Goal: Task Accomplishment & Management: Complete application form

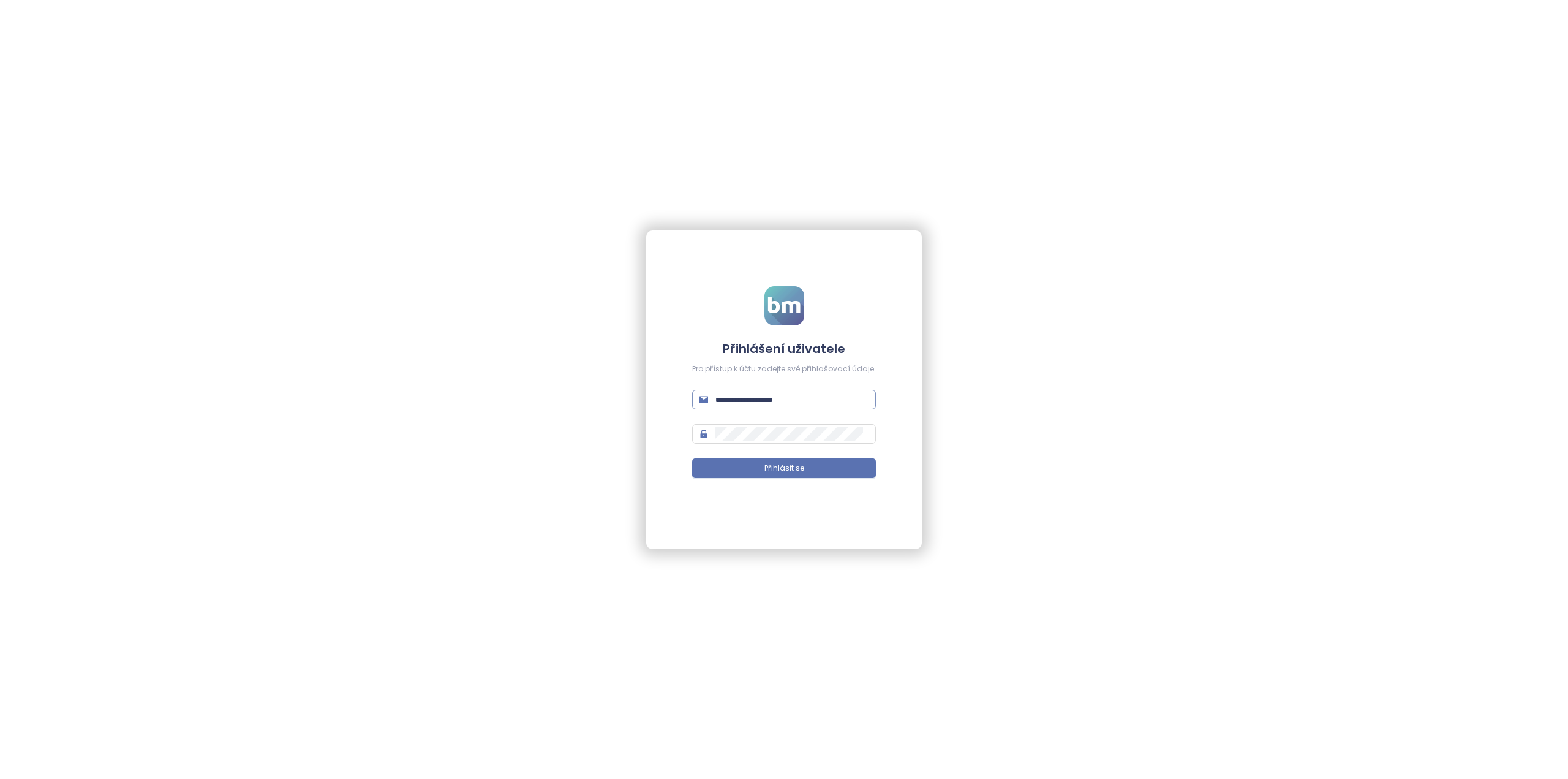
click at [743, 404] on input "text" at bounding box center [792, 399] width 153 height 14
type input "**********"
click at [739, 424] on span at bounding box center [784, 434] width 184 height 19
click at [745, 466] on button "Přihlásit se" at bounding box center [784, 468] width 184 height 19
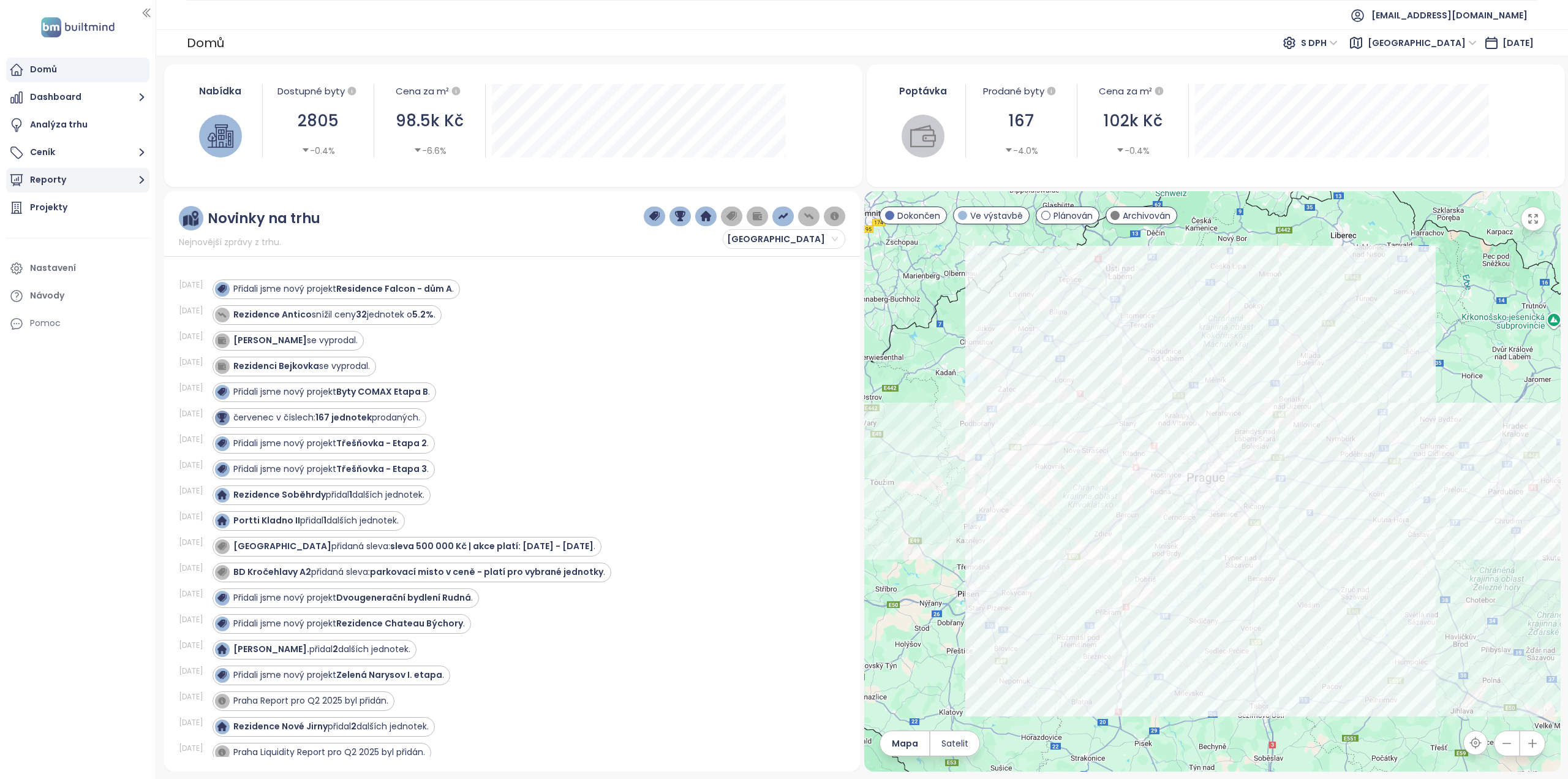
click at [77, 182] on button "Reporty" at bounding box center [78, 180] width 143 height 25
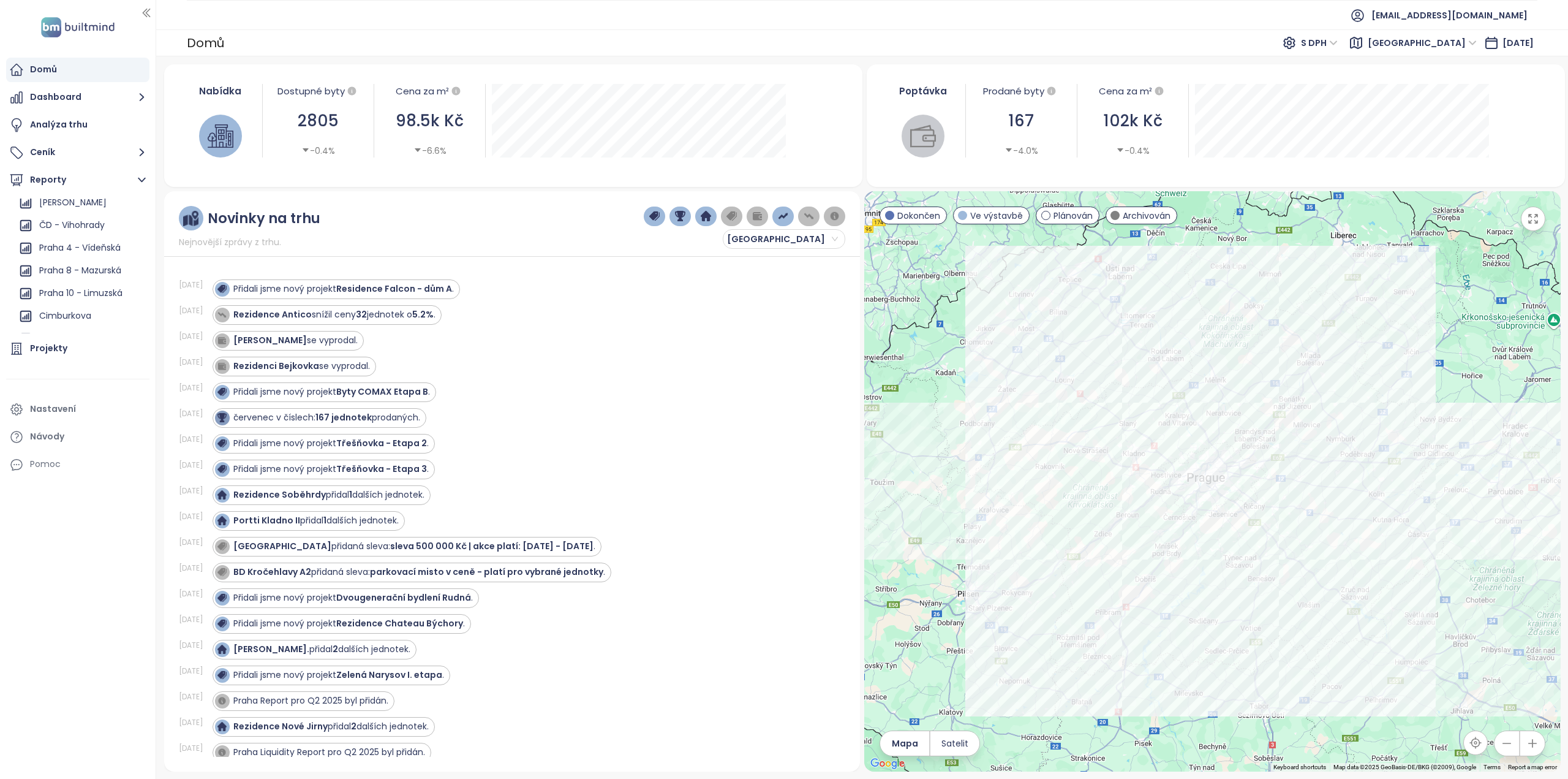
scroll to position [773, 0]
click at [86, 266] on div "Praha 8 - Mazurská" at bounding box center [80, 273] width 82 height 15
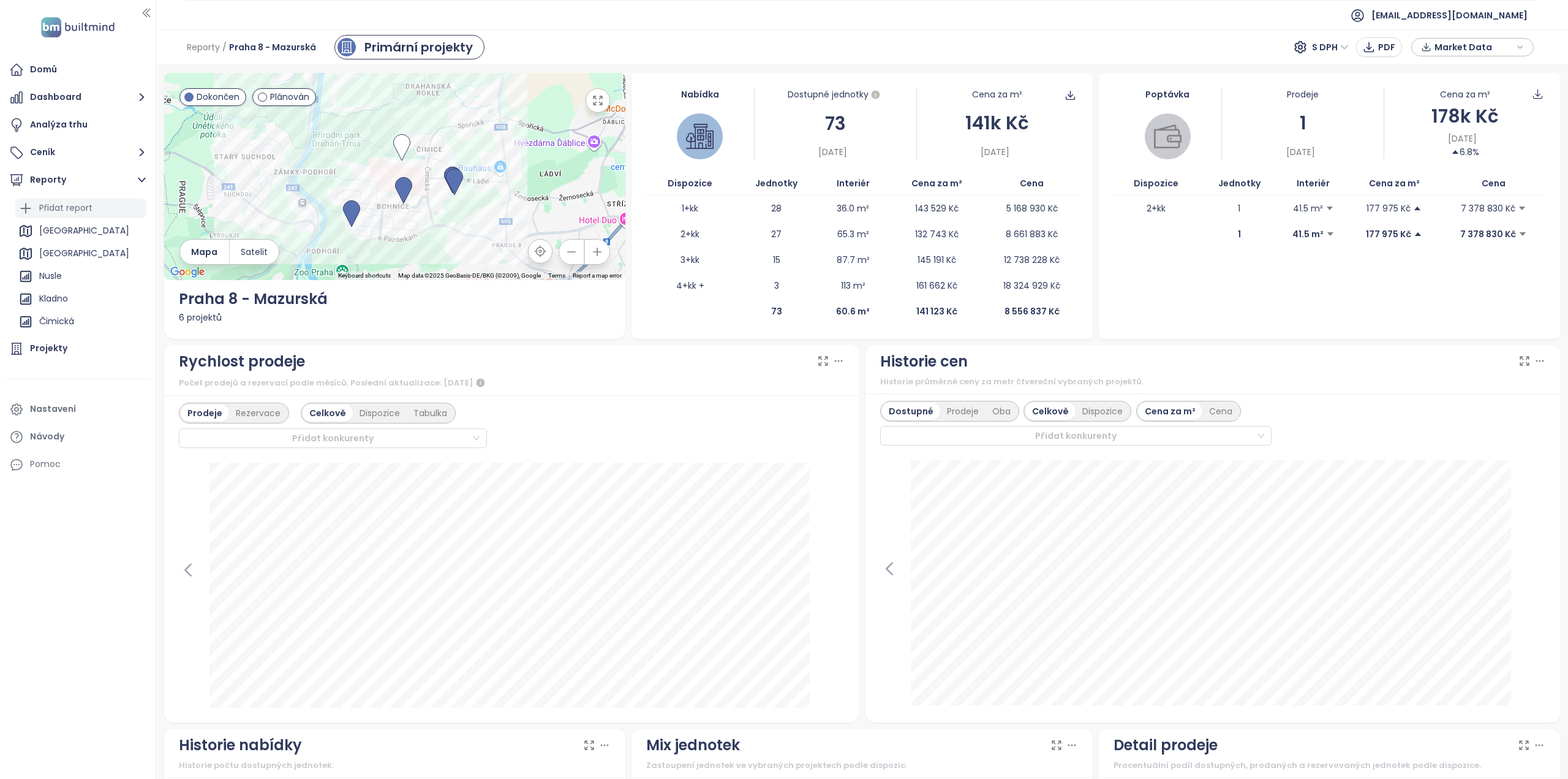
click at [77, 210] on div "Přidat report" at bounding box center [66, 208] width 53 height 15
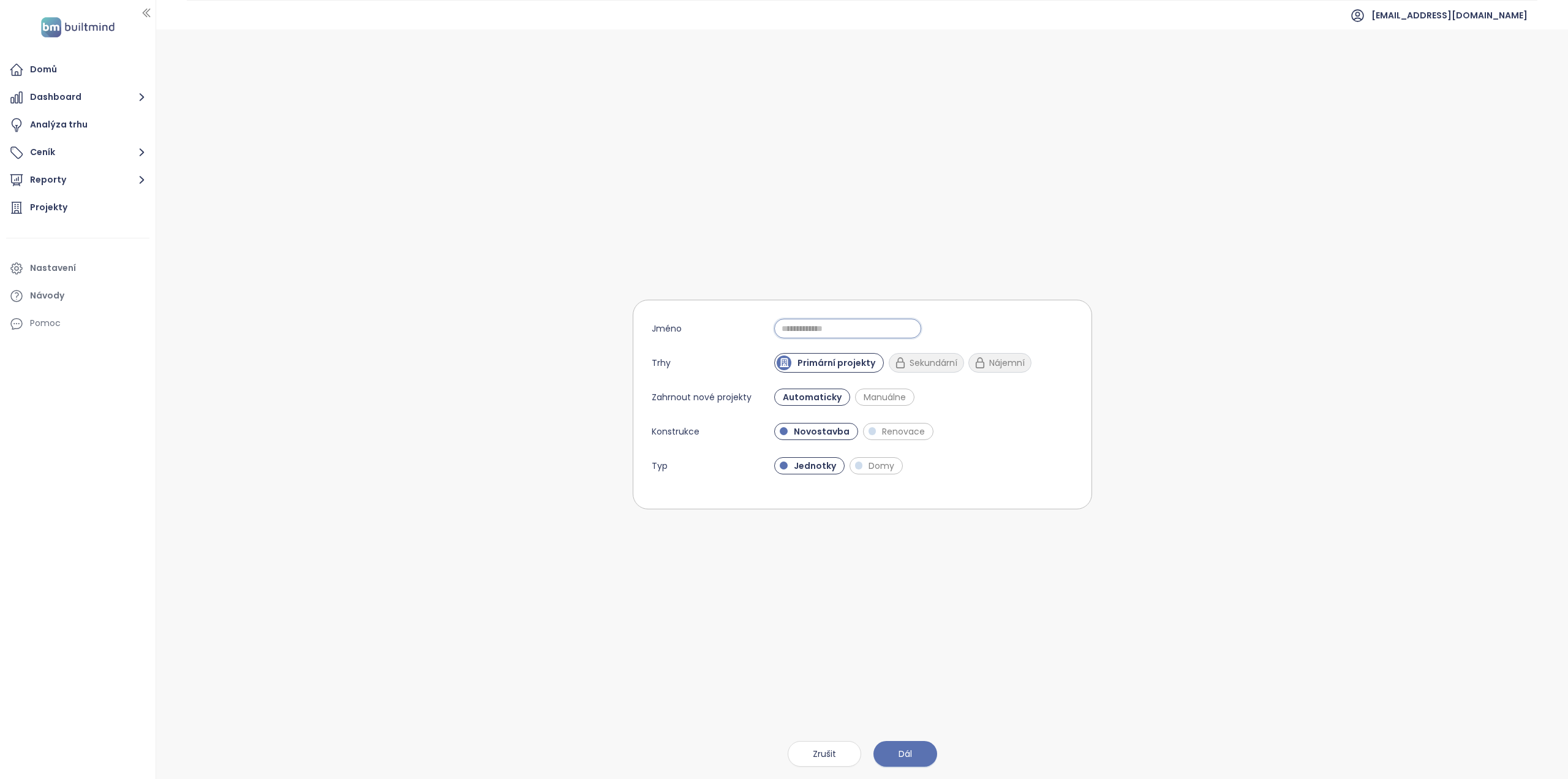
click at [802, 333] on input "Jméno" at bounding box center [847, 328] width 147 height 19
type input "*"
click at [808, 332] on input "*" at bounding box center [847, 328] width 147 height 19
click at [840, 331] on input "*********" at bounding box center [847, 328] width 147 height 19
type input "**********"
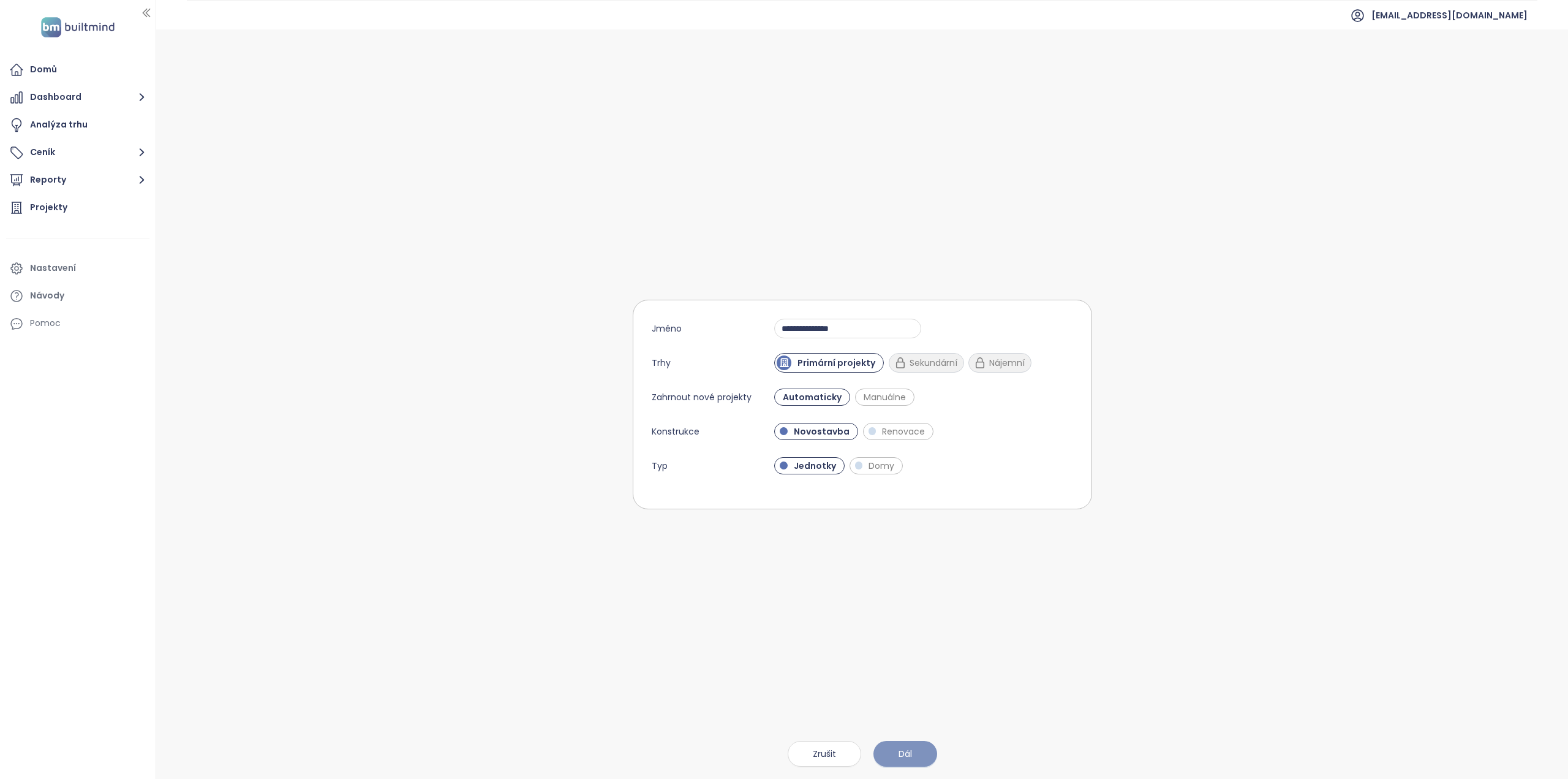
click at [903, 751] on span "Dál" at bounding box center [905, 753] width 14 height 14
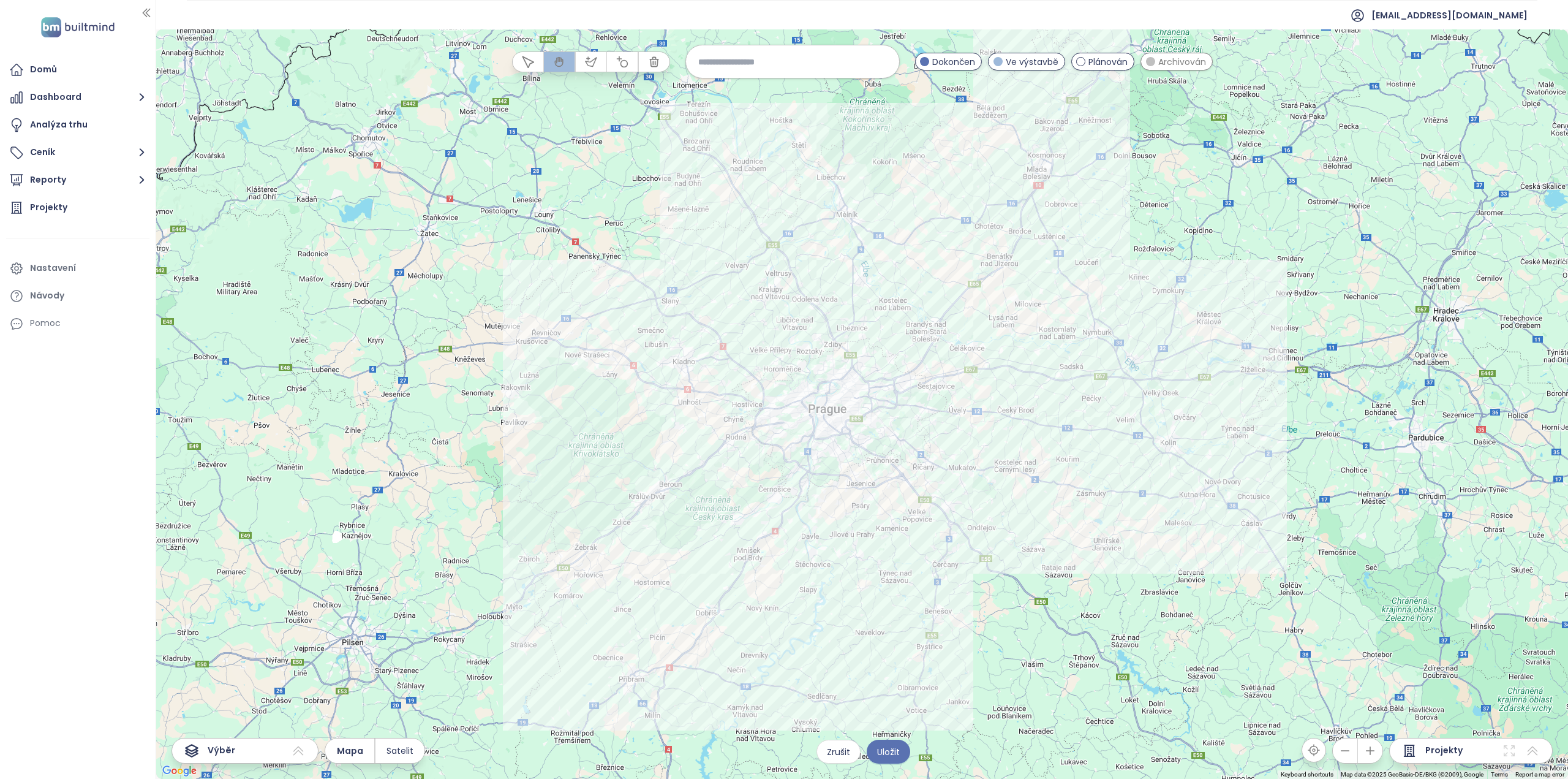
drag, startPoint x: 736, startPoint y: 78, endPoint x: 829, endPoint y: 363, distance: 299.8
click at [736, 77] on div at bounding box center [792, 61] width 215 height 34
click at [731, 61] on input at bounding box center [792, 61] width 189 height 26
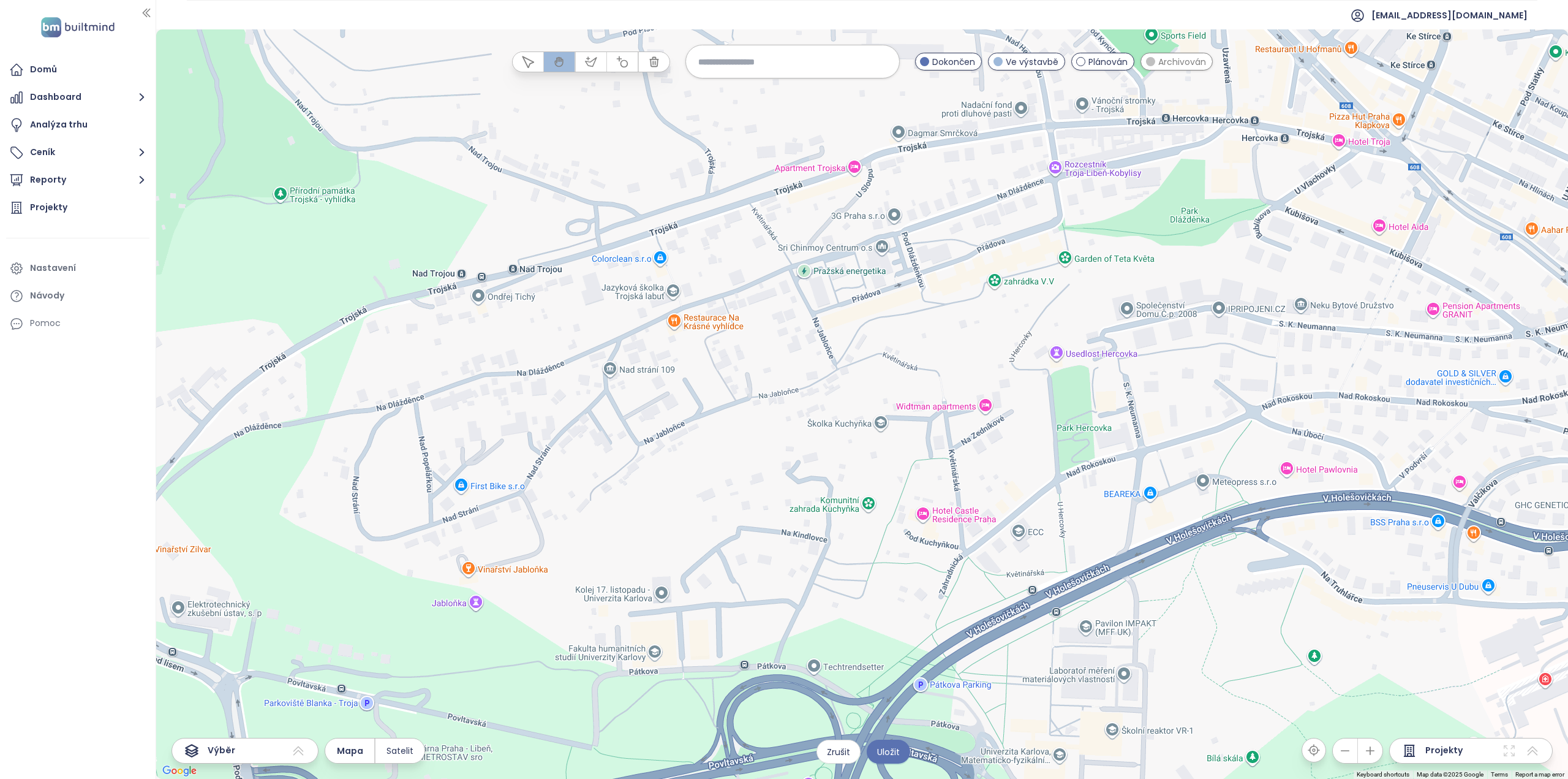
drag, startPoint x: 476, startPoint y: 408, endPoint x: 581, endPoint y: 415, distance: 105.2
click at [582, 415] on div at bounding box center [862, 404] width 1411 height 749
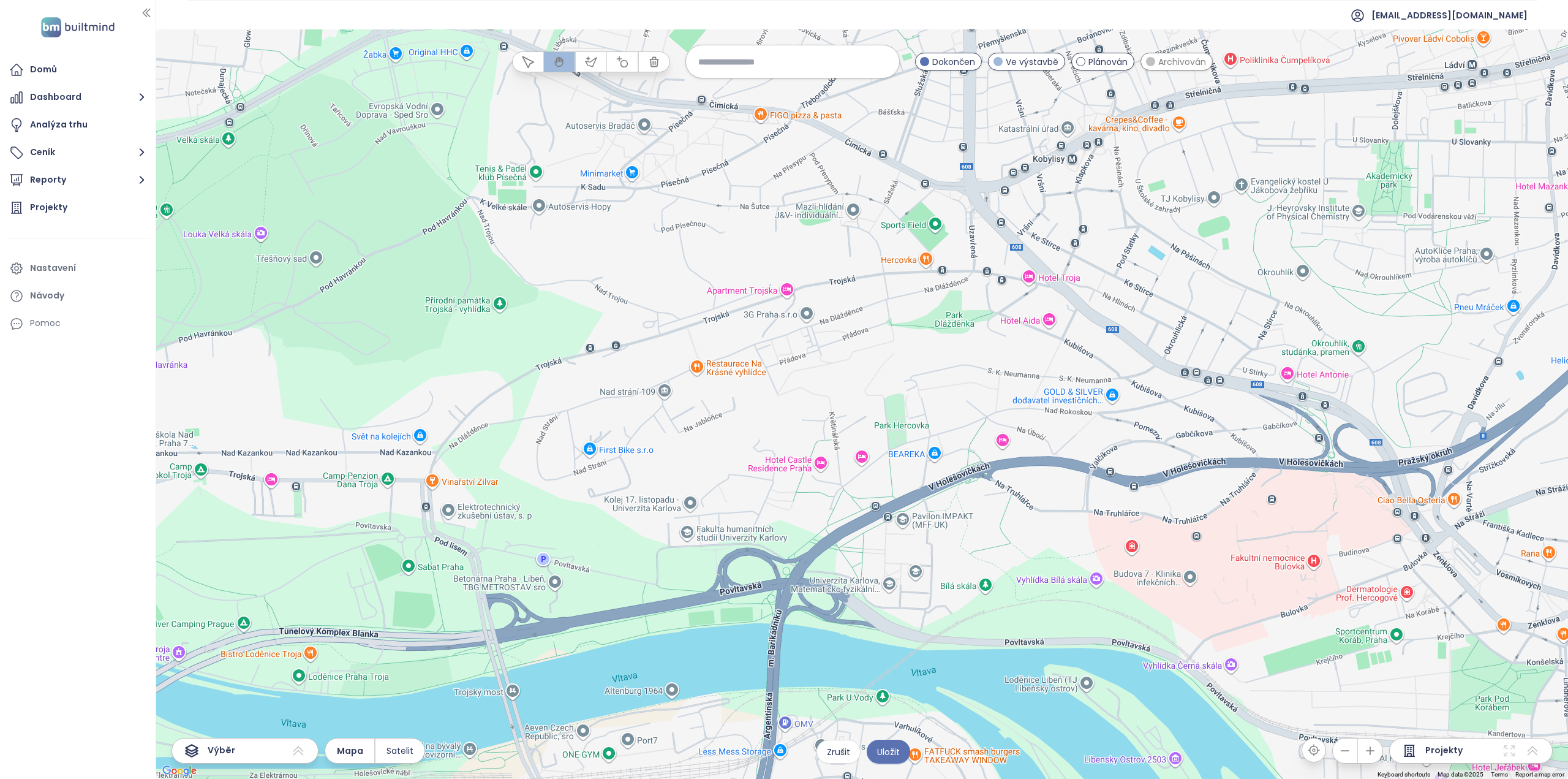
click at [768, 63] on input at bounding box center [792, 61] width 189 height 26
type input "*****"
click at [733, 108] on div "Troja" at bounding box center [792, 111] width 213 height 19
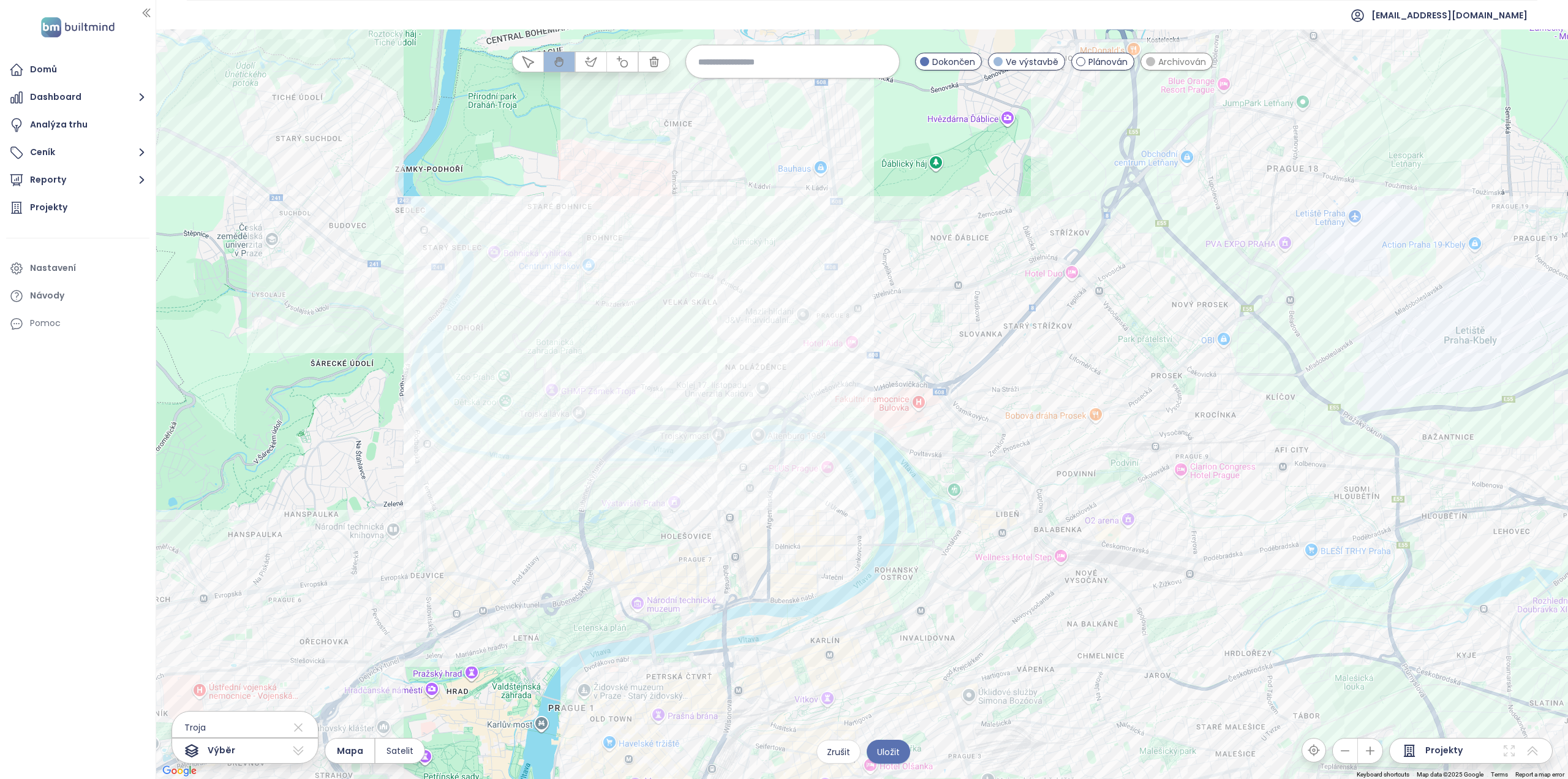
drag, startPoint x: 791, startPoint y: 380, endPoint x: 900, endPoint y: 398, distance: 110.5
click at [900, 398] on div at bounding box center [862, 404] width 1411 height 749
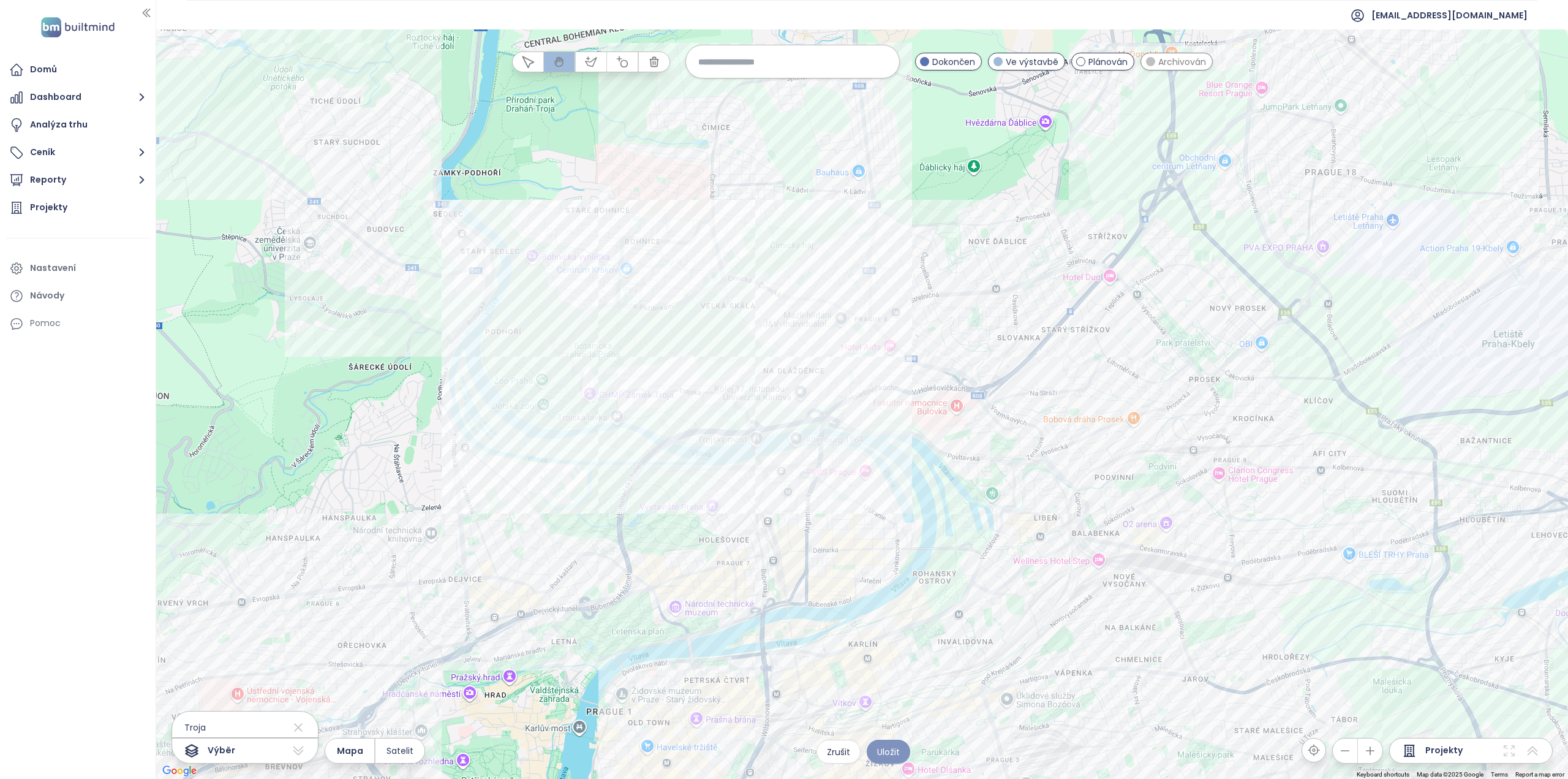
click at [892, 750] on span "Uložit" at bounding box center [888, 751] width 23 height 14
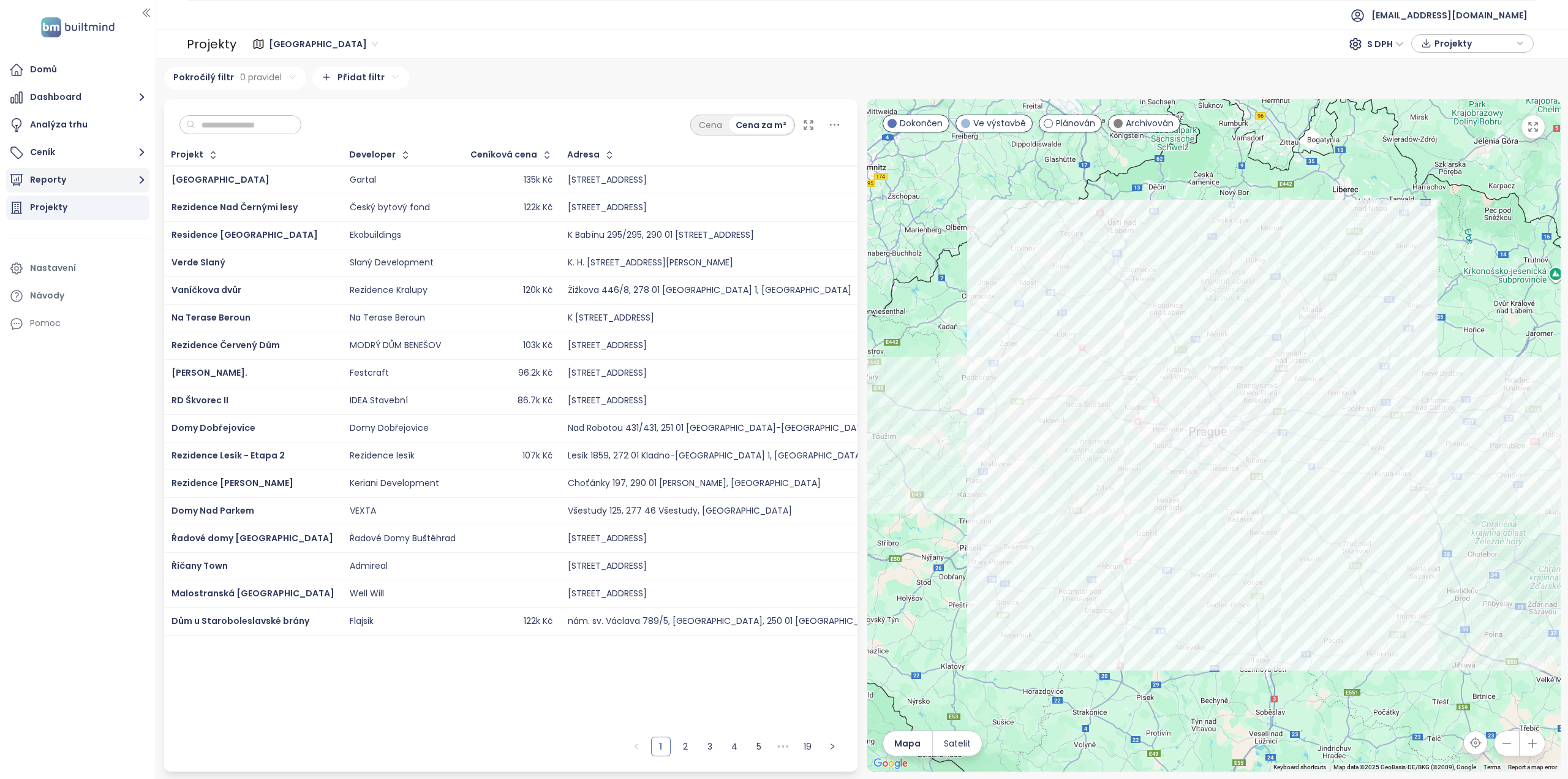
click at [100, 176] on button "Reporty" at bounding box center [78, 180] width 143 height 25
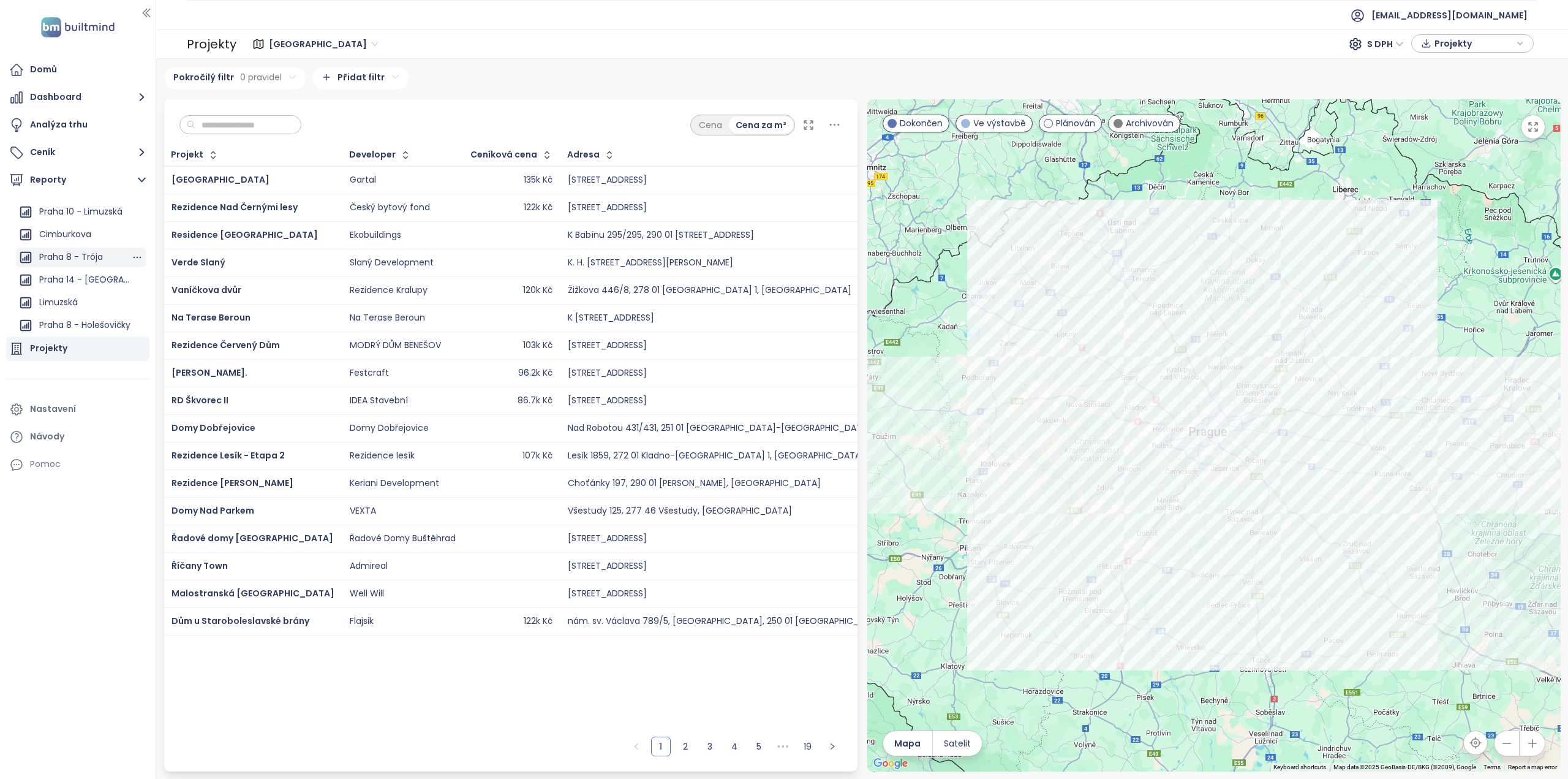
click at [86, 261] on div "Praha 8 - Trója" at bounding box center [71, 257] width 64 height 15
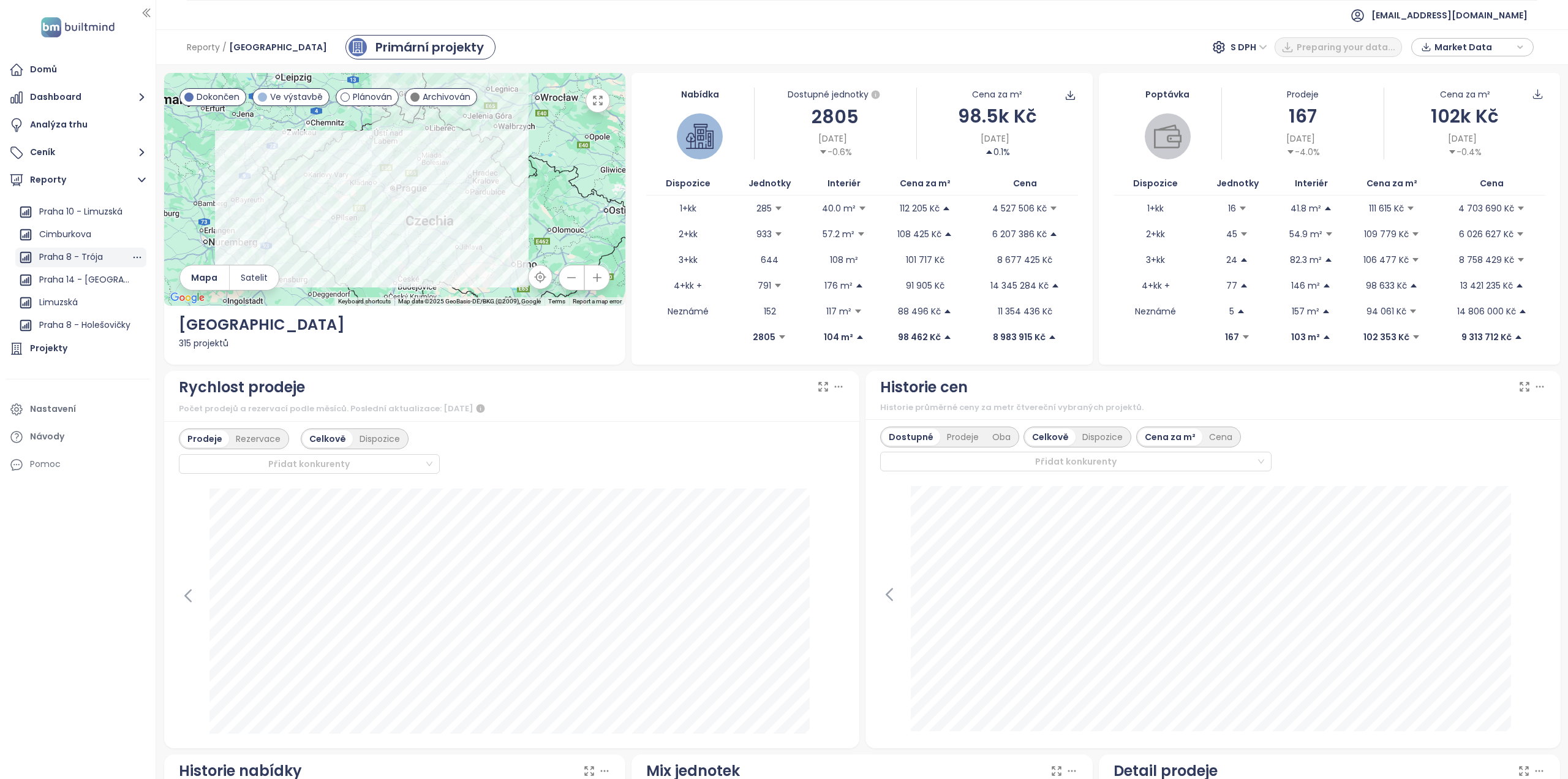
click at [79, 255] on div "Praha 8 - Trója" at bounding box center [71, 257] width 64 height 15
